Goal: Check status

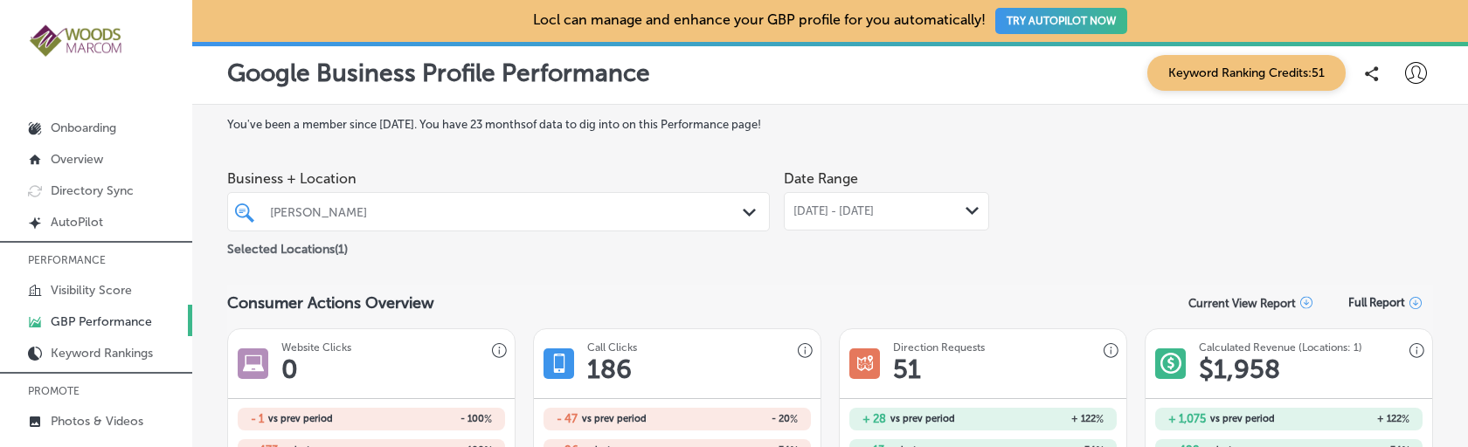
click at [837, 213] on span "[DATE] - [DATE]" at bounding box center [834, 212] width 80 height 14
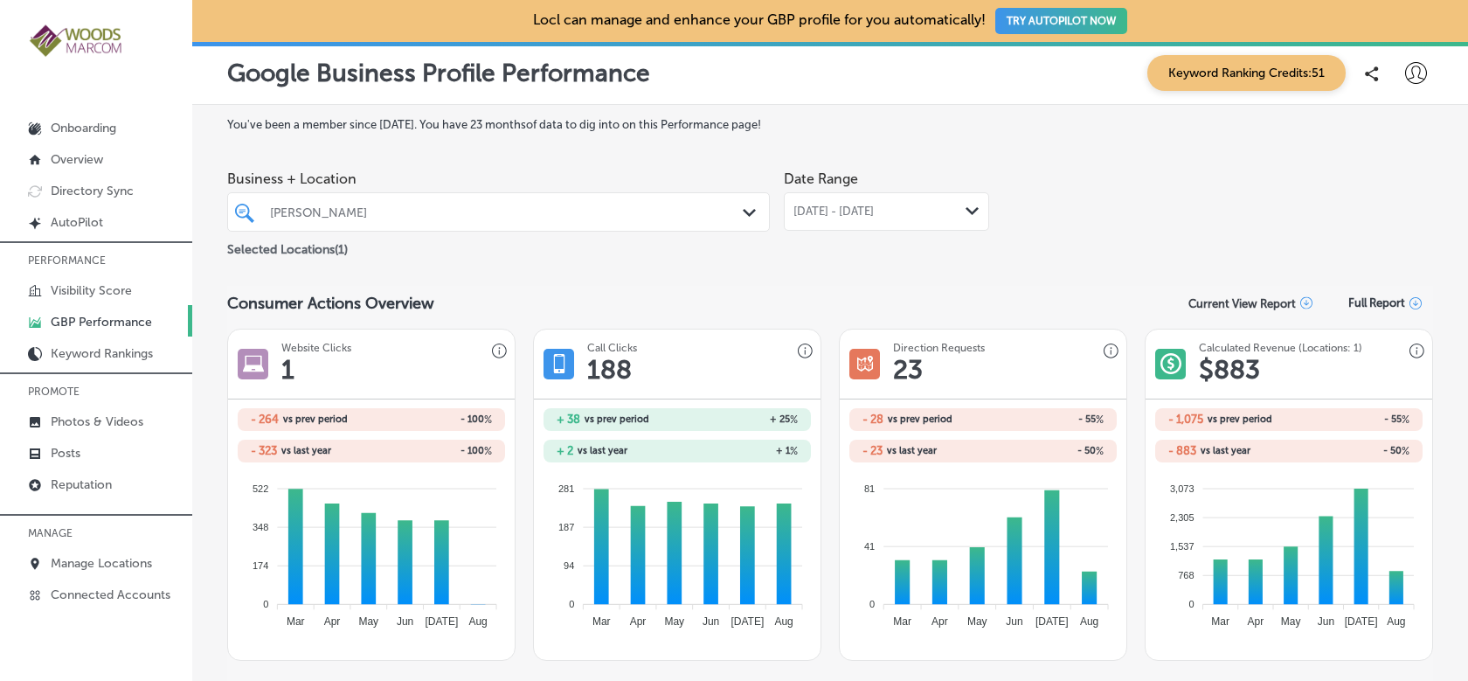
click at [876, 198] on div "[DATE] - [DATE] Path Created with Sketch." at bounding box center [886, 211] width 205 height 38
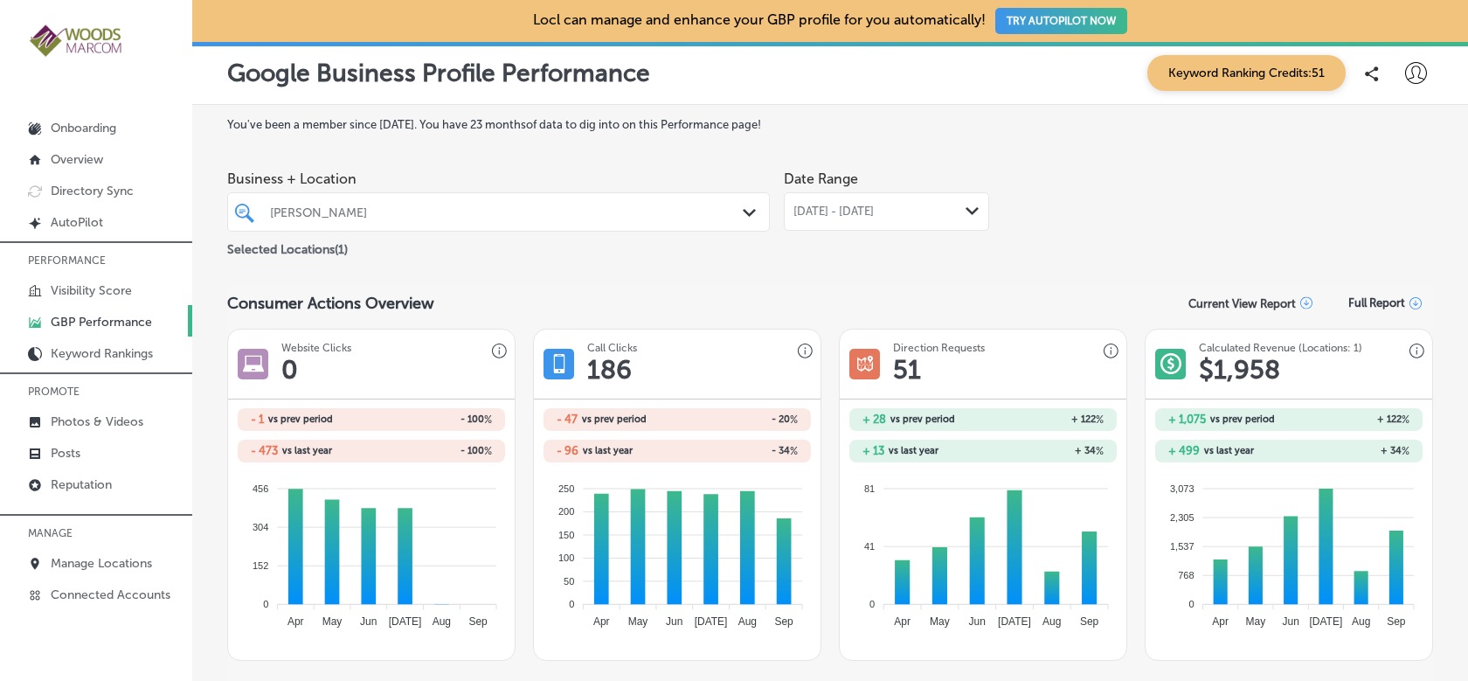
click at [680, 219] on div at bounding box center [475, 212] width 414 height 24
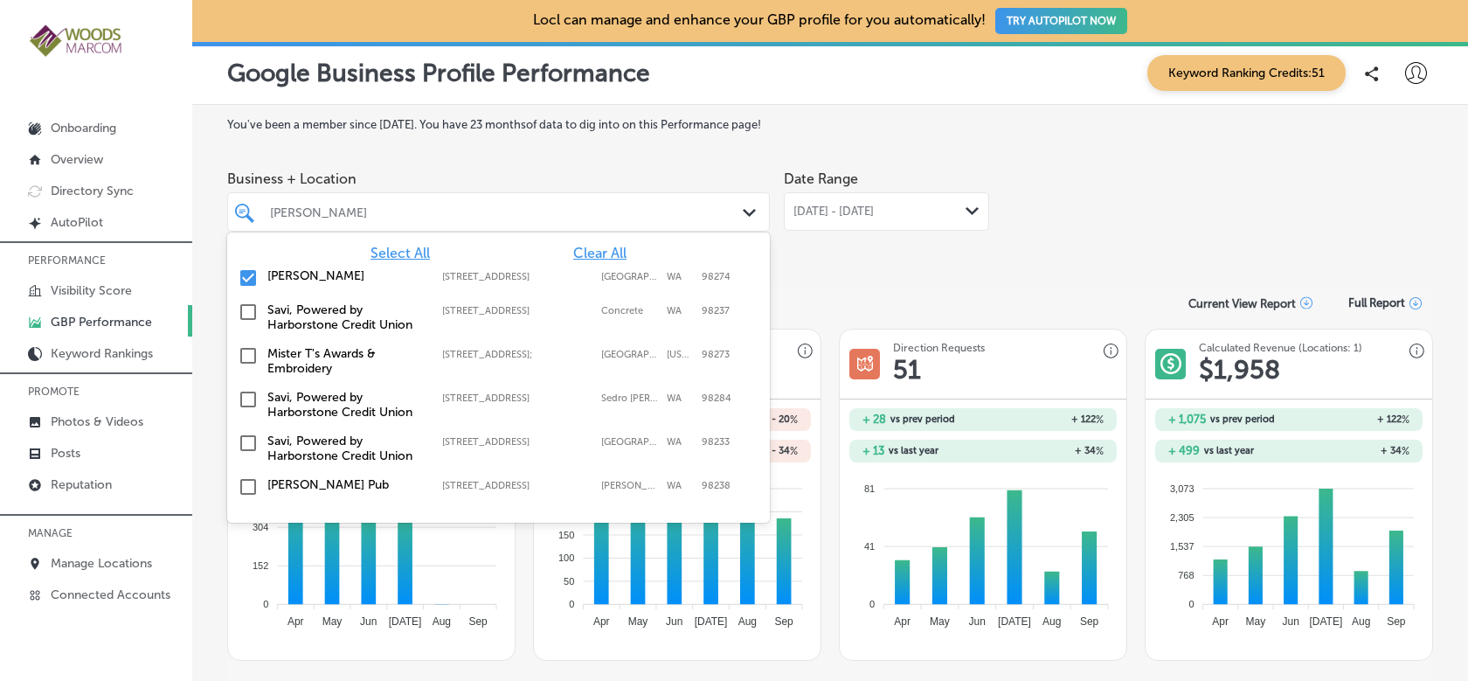
click at [245, 283] on input "checkbox" at bounding box center [248, 277] width 21 height 21
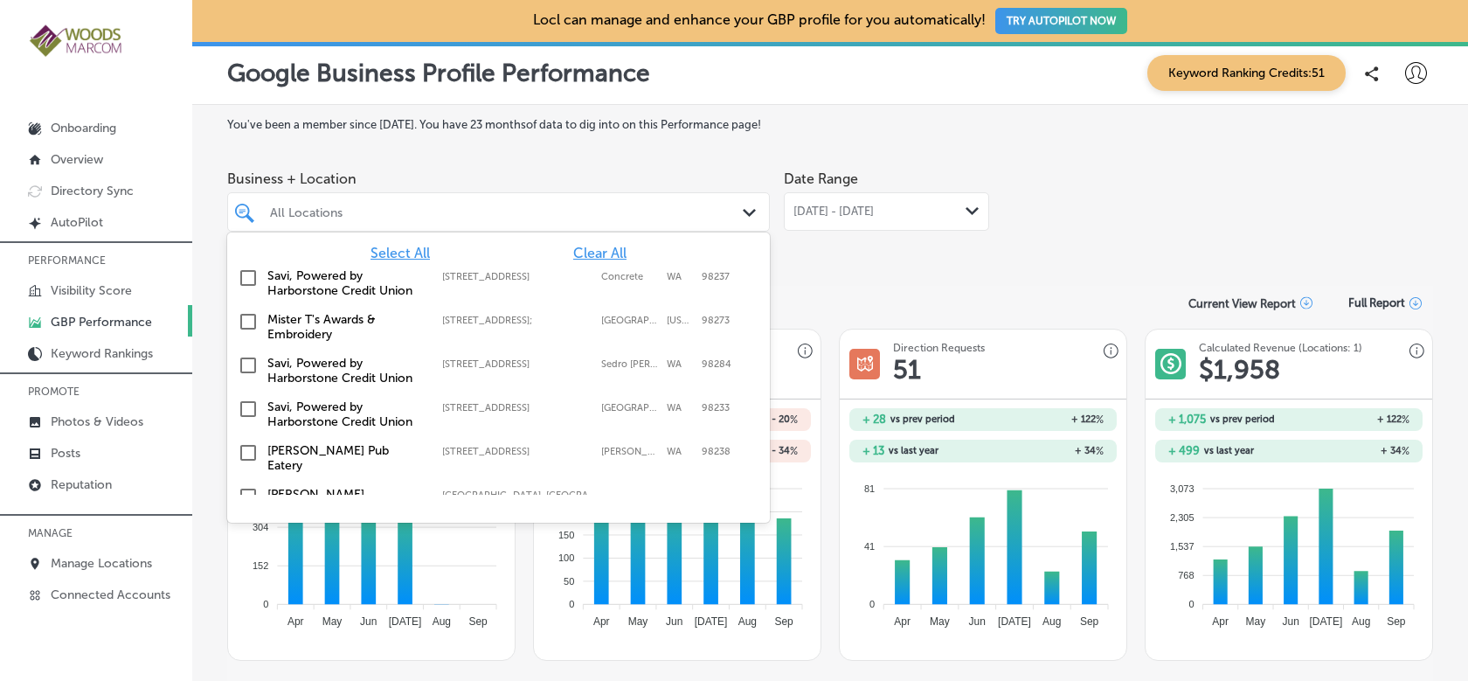
click at [252, 320] on input "checkbox" at bounding box center [248, 321] width 21 height 21
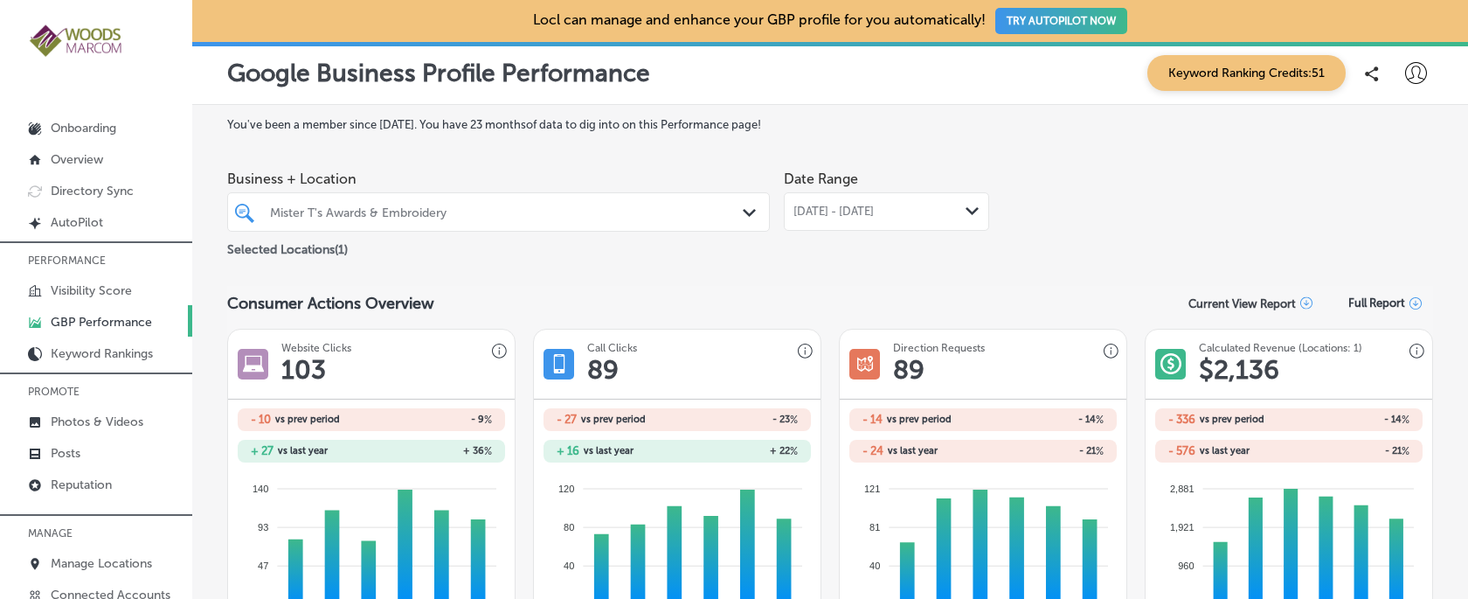
click at [874, 218] on span "[DATE] - [DATE]" at bounding box center [834, 212] width 80 height 14
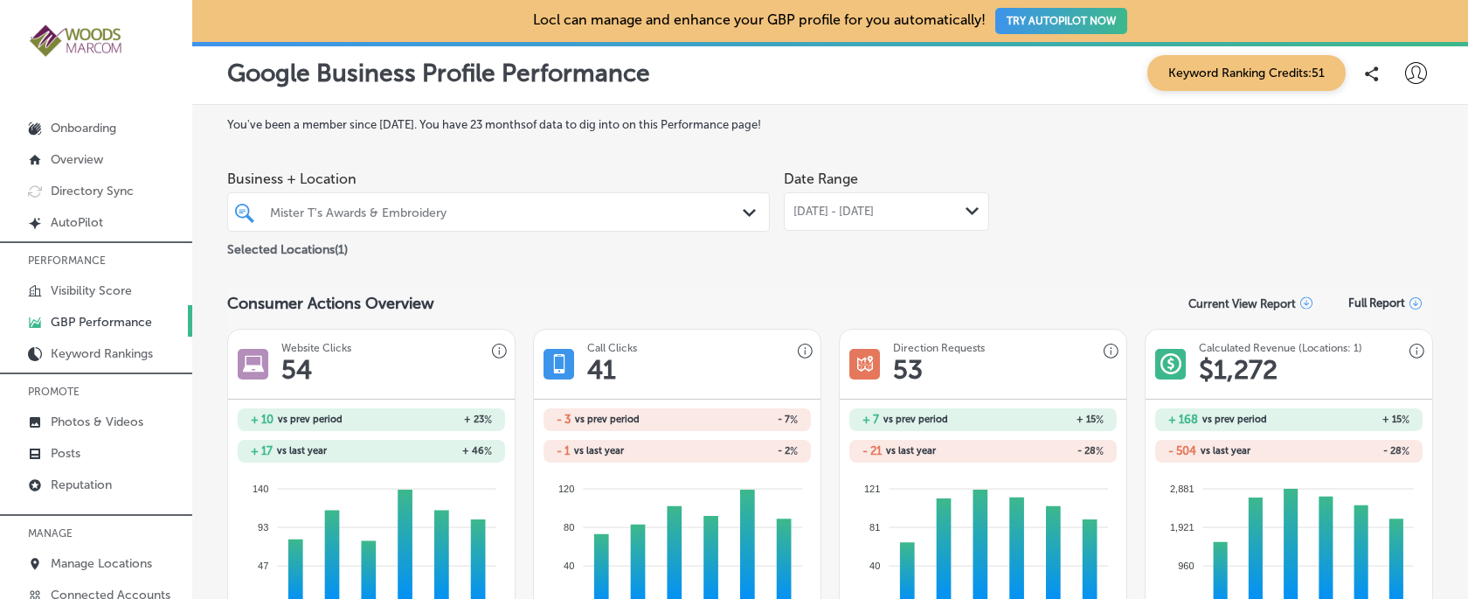
click at [656, 209] on div "Mister T's Awards & Embroidery" at bounding box center [507, 212] width 475 height 15
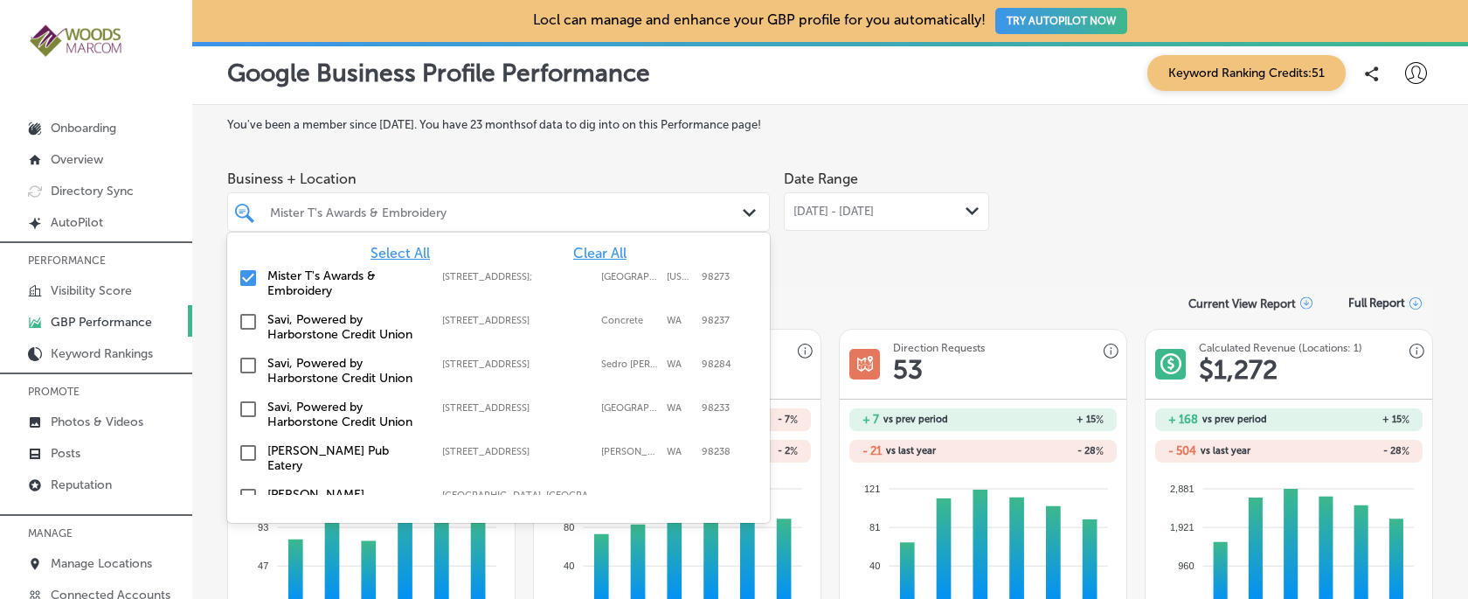
click at [251, 279] on input "checkbox" at bounding box center [248, 277] width 21 height 21
click at [252, 363] on input "checkbox" at bounding box center [248, 365] width 21 height 21
click at [851, 288] on div "Consumer Actions Overview Current View Report Full Report" at bounding box center [830, 303] width 1206 height 34
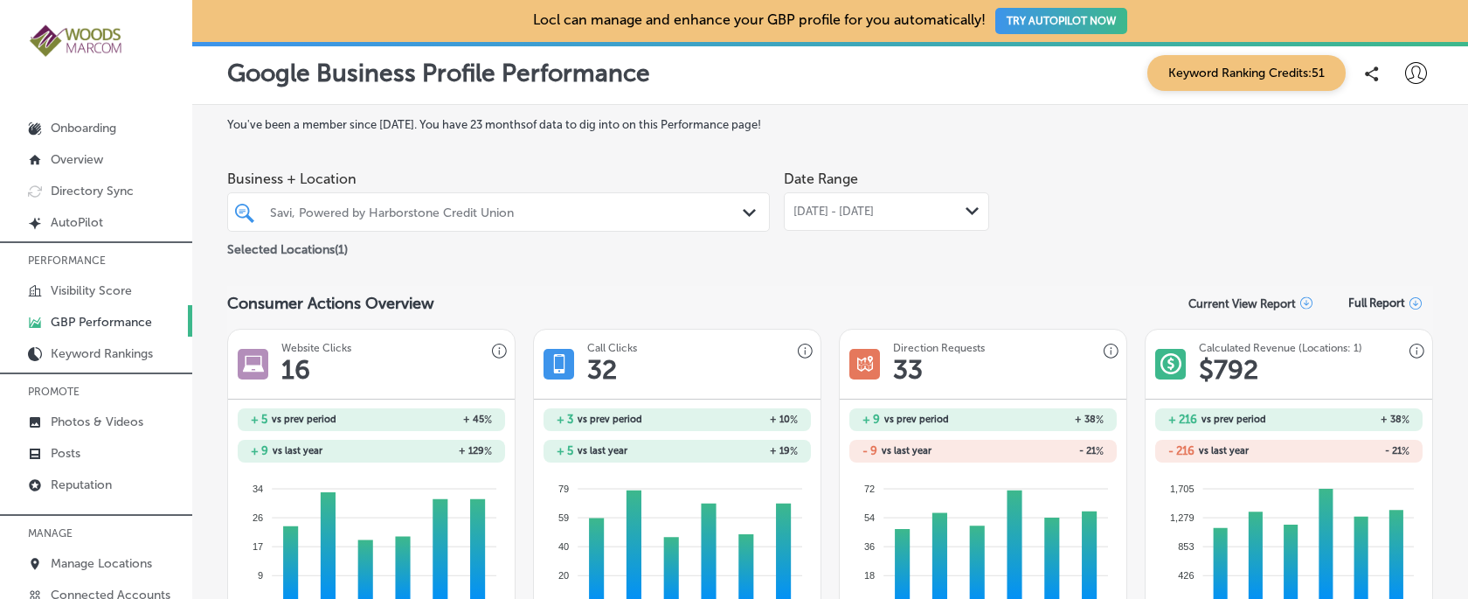
click at [856, 215] on span "[DATE] - [DATE]" at bounding box center [834, 212] width 80 height 14
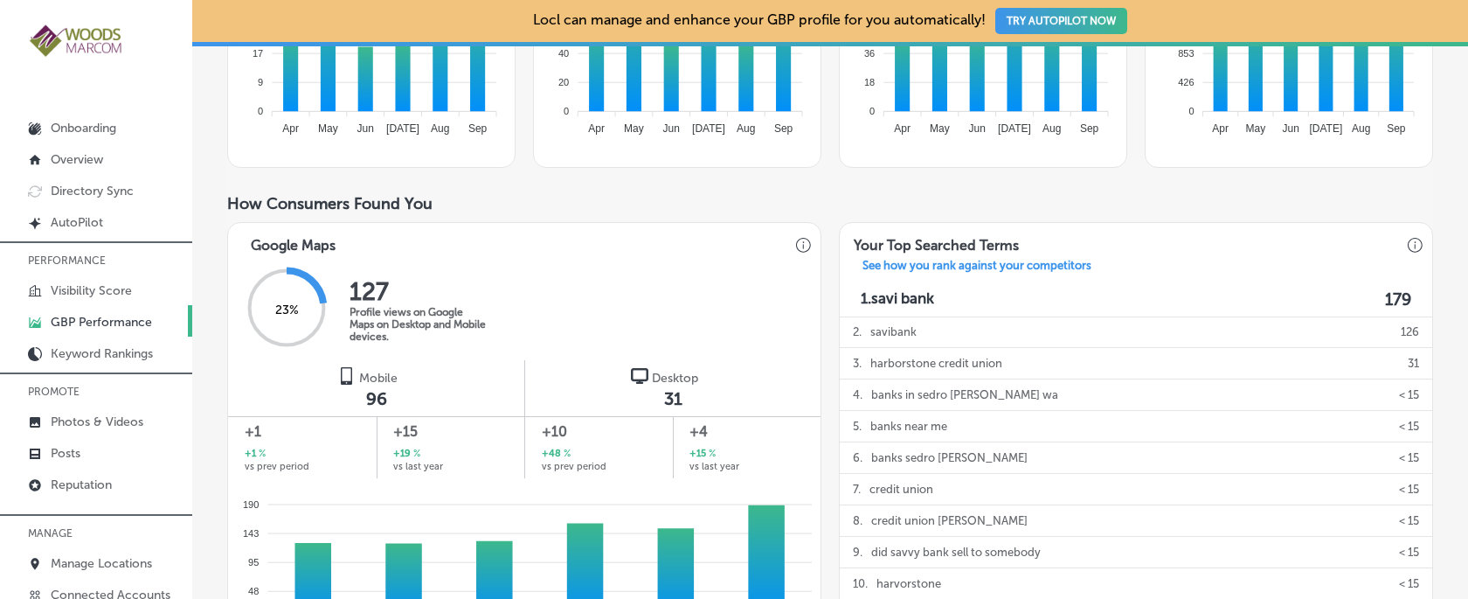
scroll to position [556, 0]
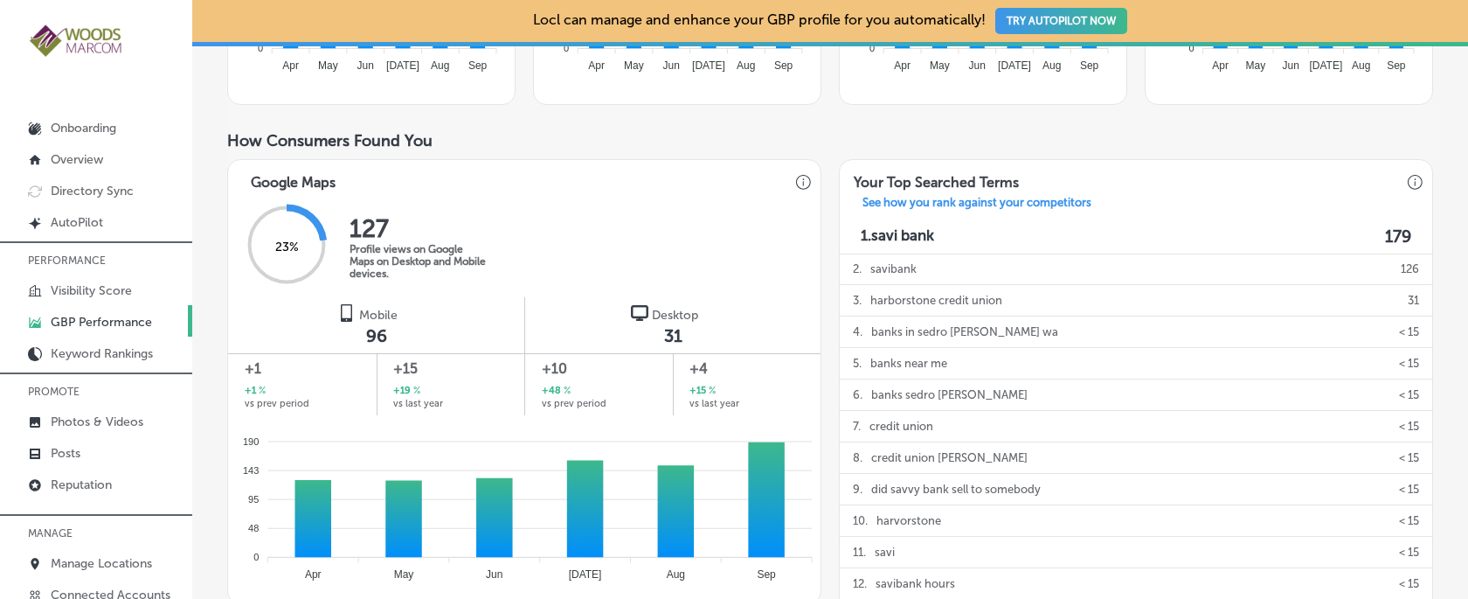
click at [1451, 87] on div "You've been a member since [DATE] . You have 23 months of data to dig into on t…" at bounding box center [830, 415] width 1276 height 1733
